Goal: Information Seeking & Learning: Learn about a topic

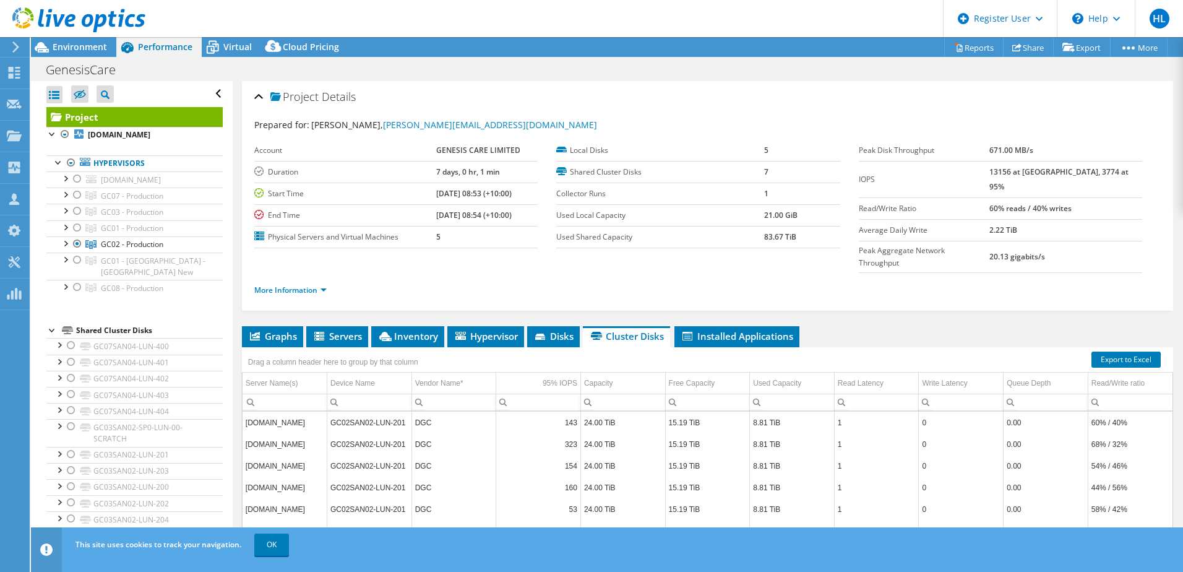
select select "[GEOGRAPHIC_DATA]"
select select "USD"
click at [77, 45] on span "Environment" at bounding box center [80, 47] width 54 height 12
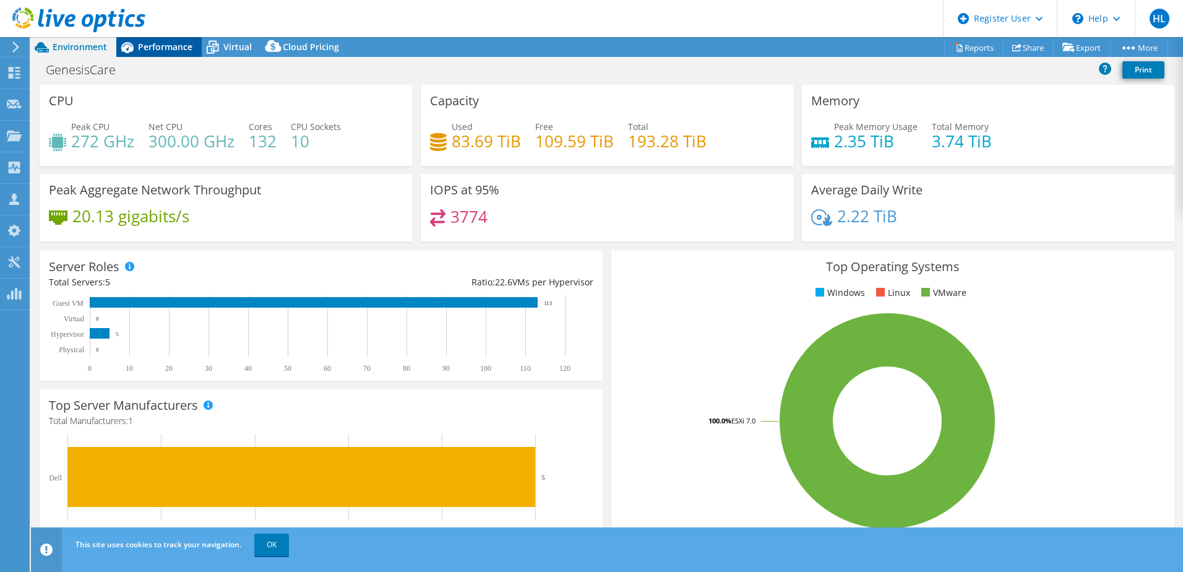
click at [158, 53] on div "Performance" at bounding box center [158, 47] width 85 height 20
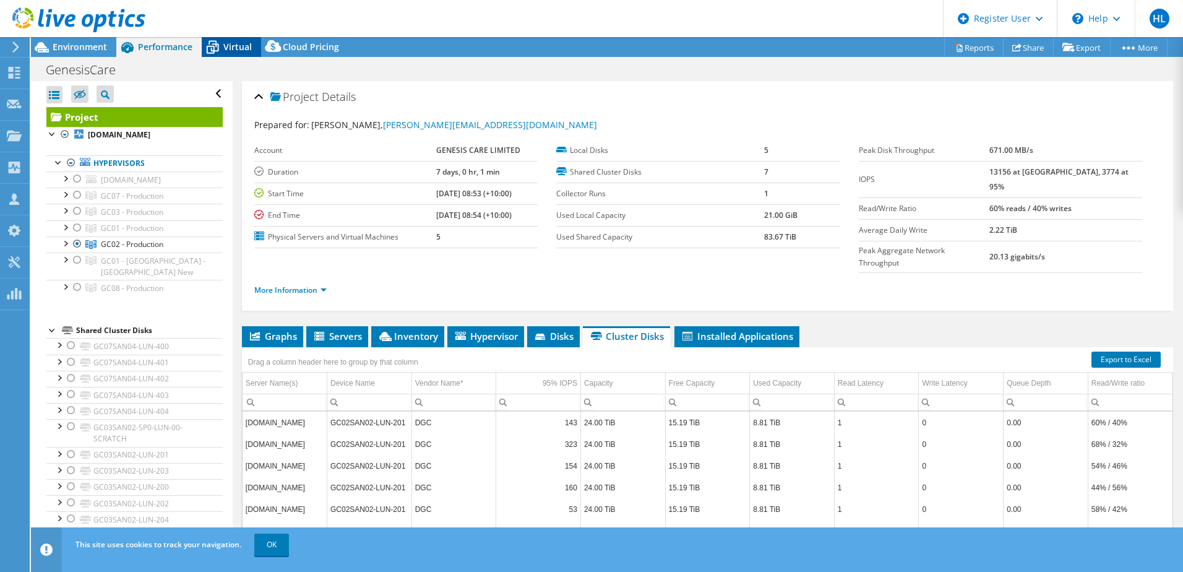
click at [235, 42] on span "Virtual" at bounding box center [237, 47] width 28 height 12
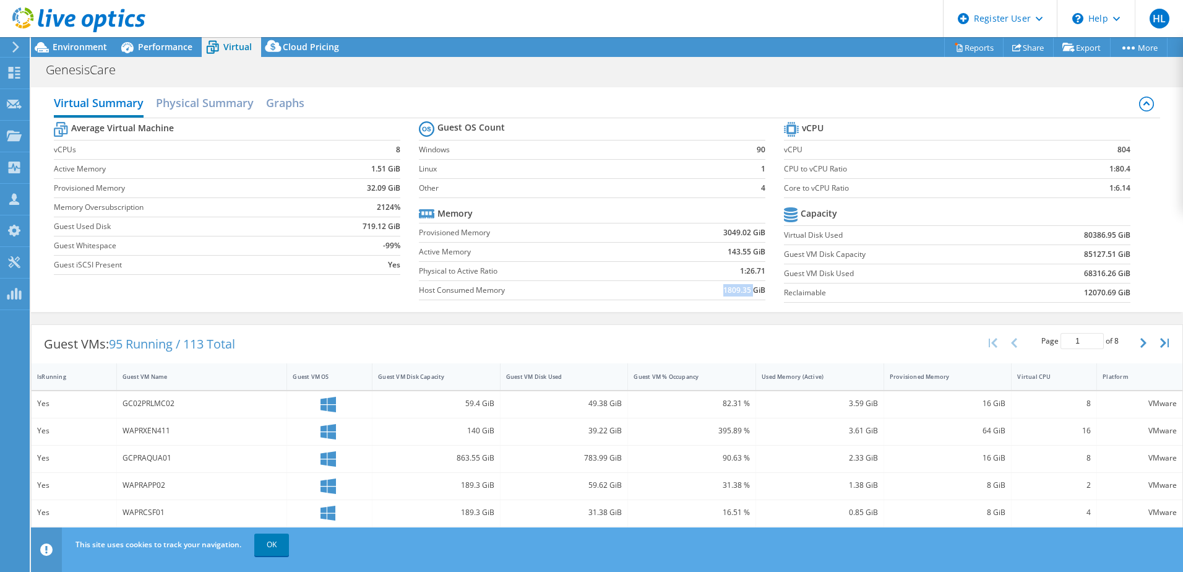
drag, startPoint x: 717, startPoint y: 292, endPoint x: 747, endPoint y: 291, distance: 29.7
click at [747, 291] on b "1809.35 GiB" at bounding box center [744, 290] width 42 height 12
copy b "1809.35"
click at [45, 45] on icon at bounding box center [42, 48] width 22 height 22
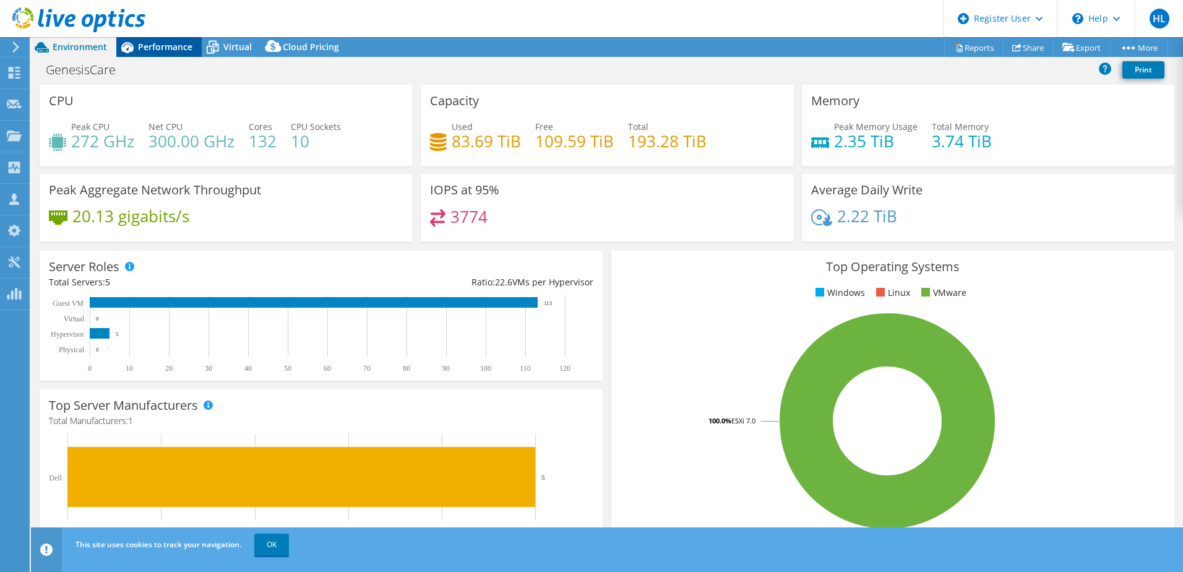
click at [147, 47] on span "Performance" at bounding box center [165, 47] width 54 height 12
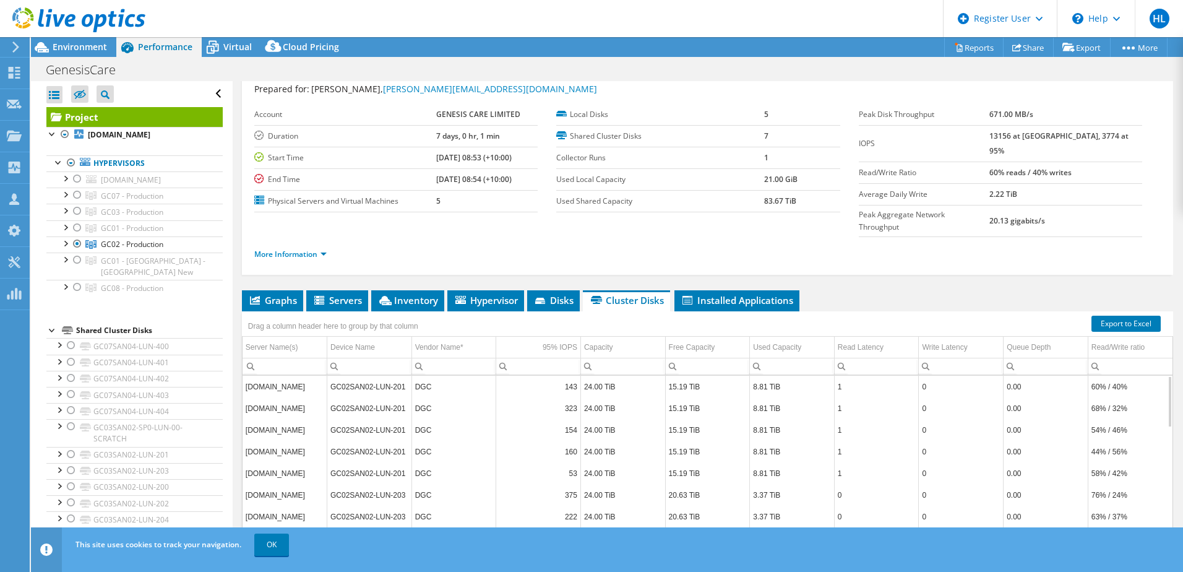
scroll to position [85, 0]
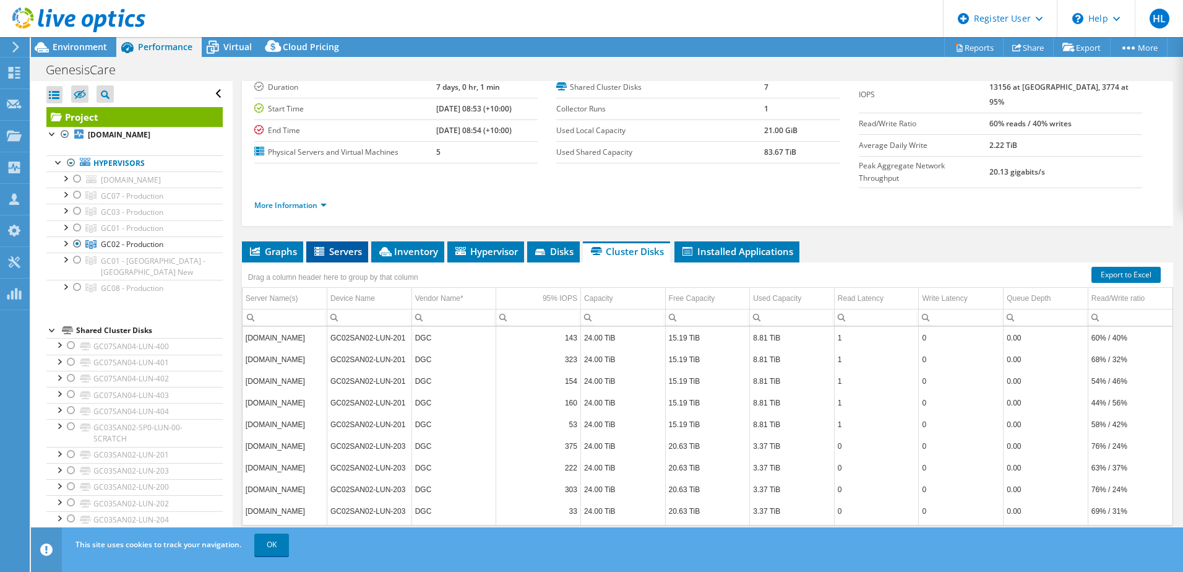
click at [358, 245] on span "Servers" at bounding box center [338, 251] width 50 height 12
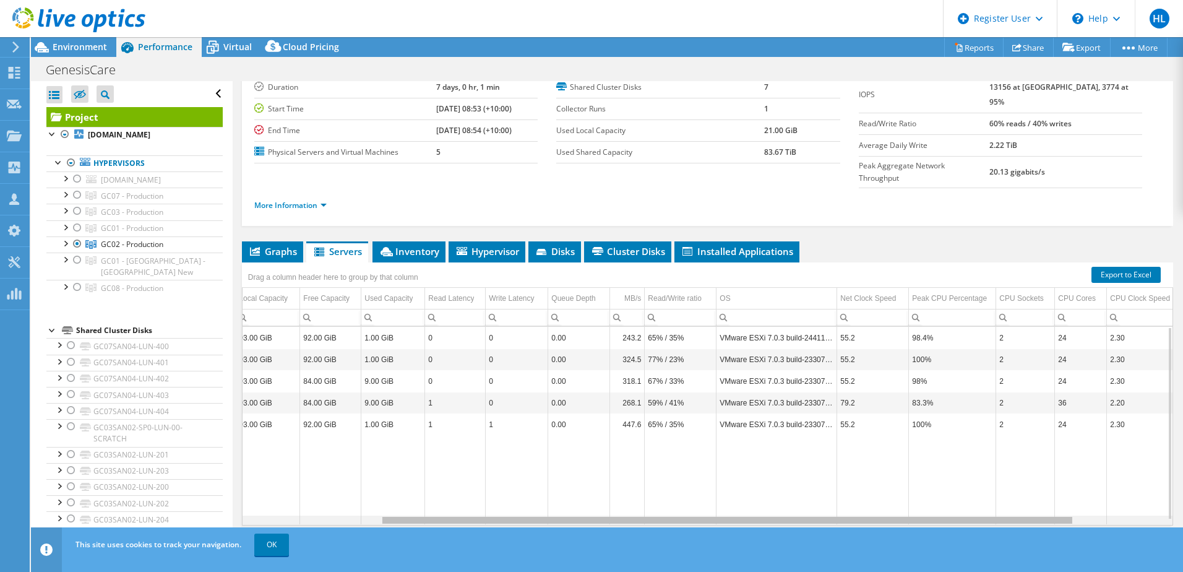
scroll to position [0, 304]
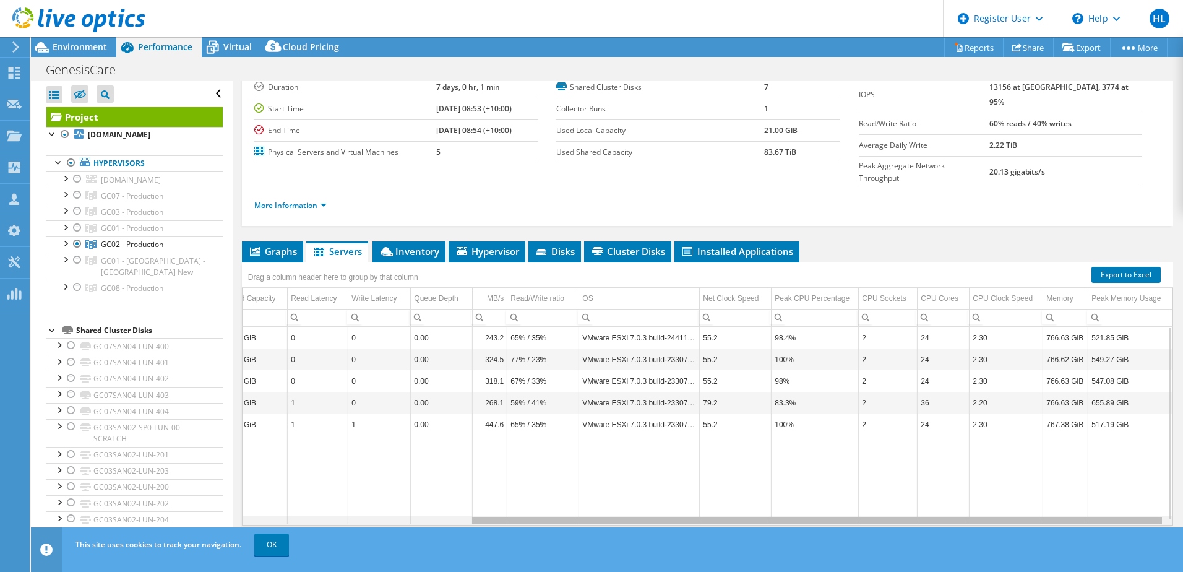
drag, startPoint x: 847, startPoint y: 497, endPoint x: 1096, endPoint y: 502, distance: 248.8
click at [1096, 502] on body "HL Dell User Haibin Li Haibin.Li@dell.com Dell My Profile Log Out \n Help Explo…" at bounding box center [591, 286] width 1183 height 572
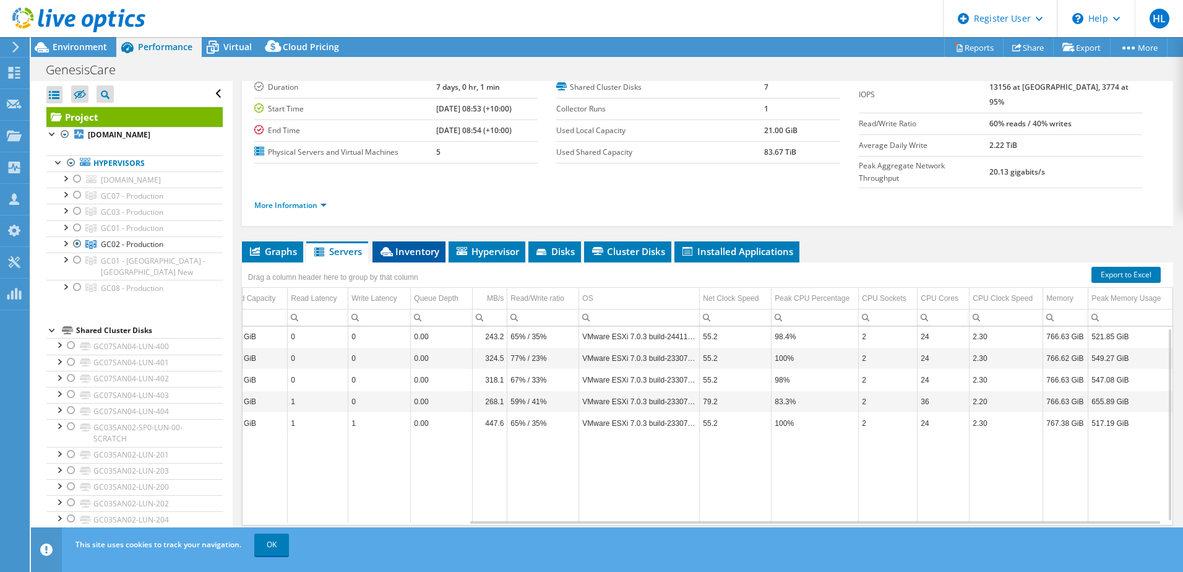
click at [431, 245] on span "Inventory" at bounding box center [409, 251] width 61 height 12
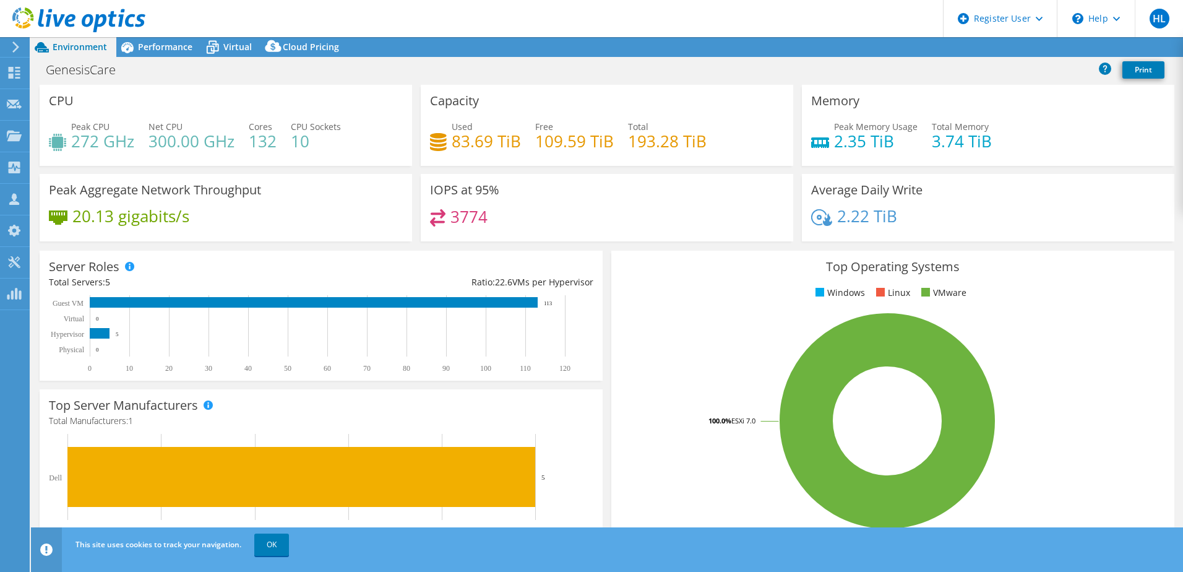
select select "[GEOGRAPHIC_DATA]"
select select "USD"
click at [166, 43] on span "Performance" at bounding box center [165, 47] width 54 height 12
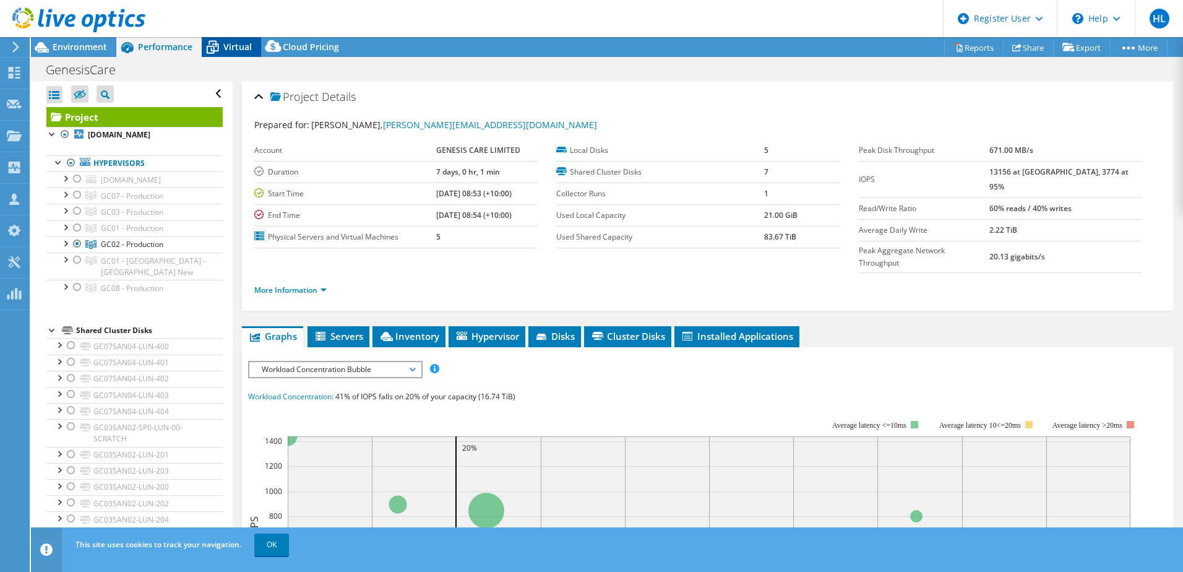
click at [220, 45] on icon at bounding box center [213, 48] width 22 height 22
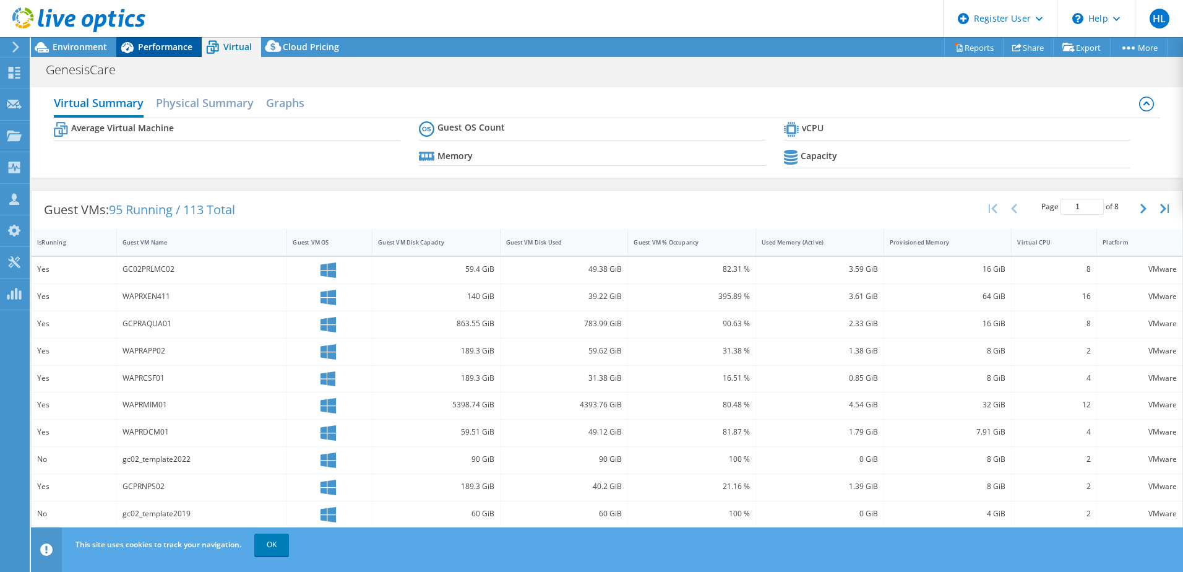
click at [152, 45] on span "Performance" at bounding box center [165, 47] width 54 height 12
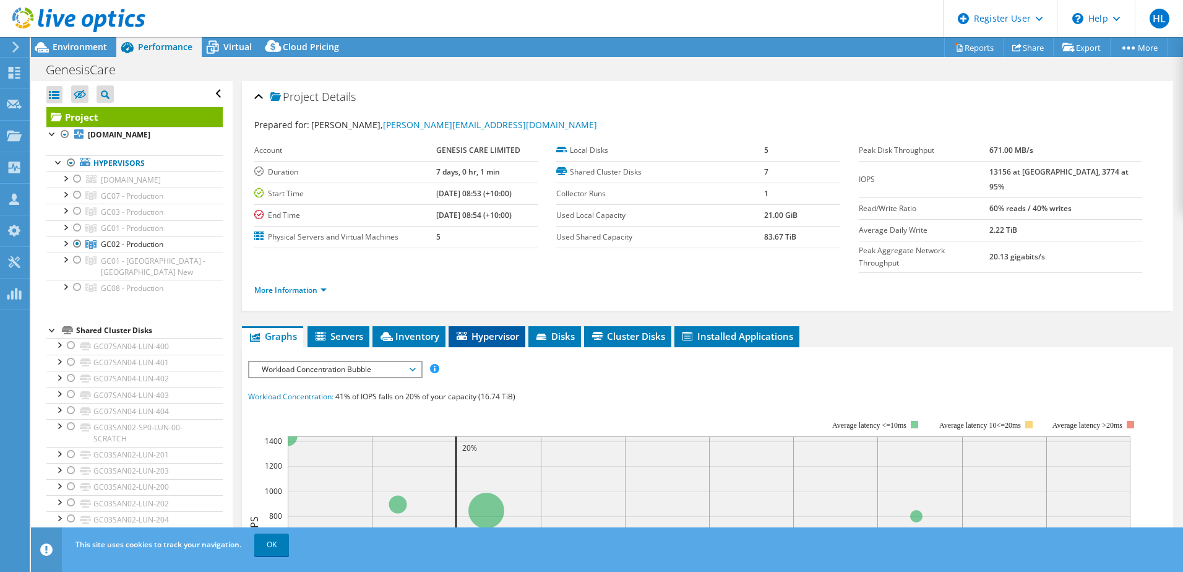
click at [493, 330] on span "Hypervisor" at bounding box center [487, 336] width 64 height 12
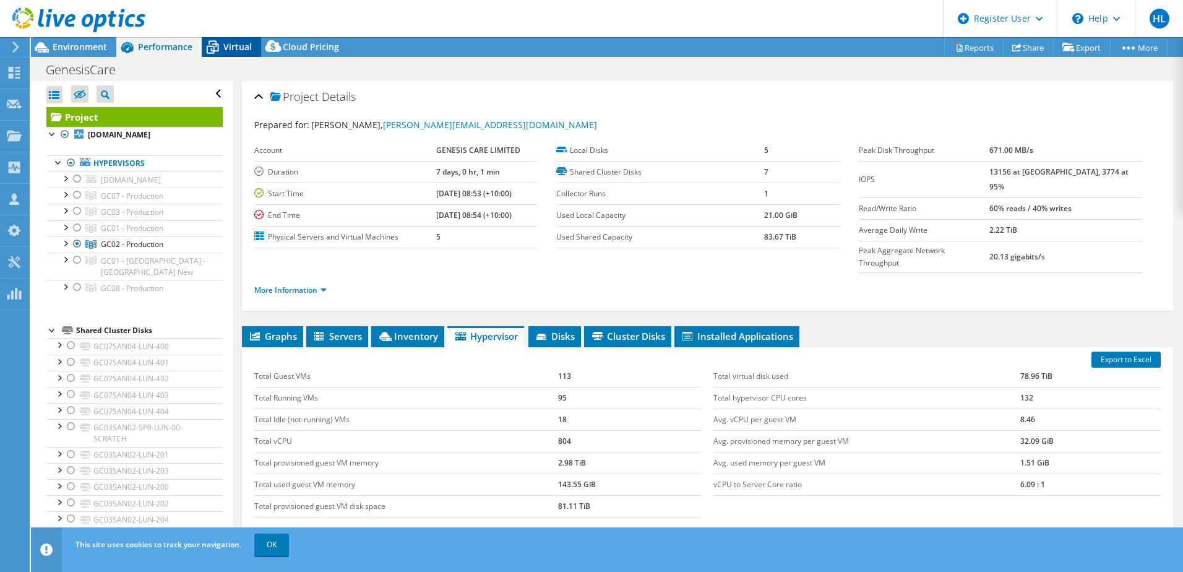
click at [236, 46] on span "Virtual" at bounding box center [237, 47] width 28 height 12
